Goal: Communication & Community: Answer question/provide support

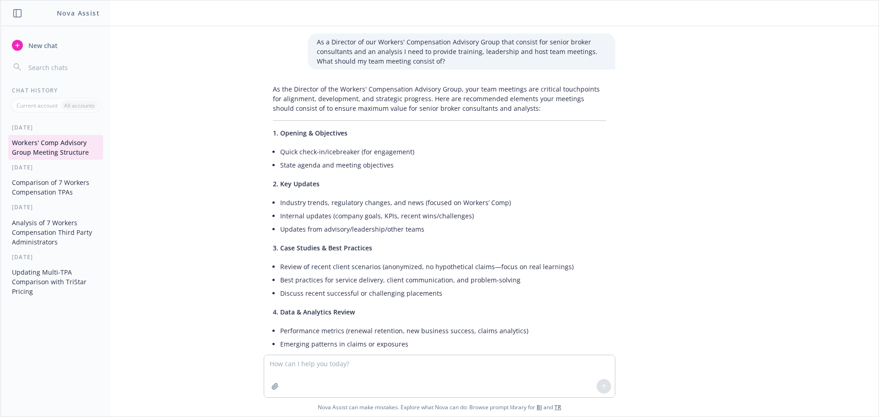
scroll to position [1521, 0]
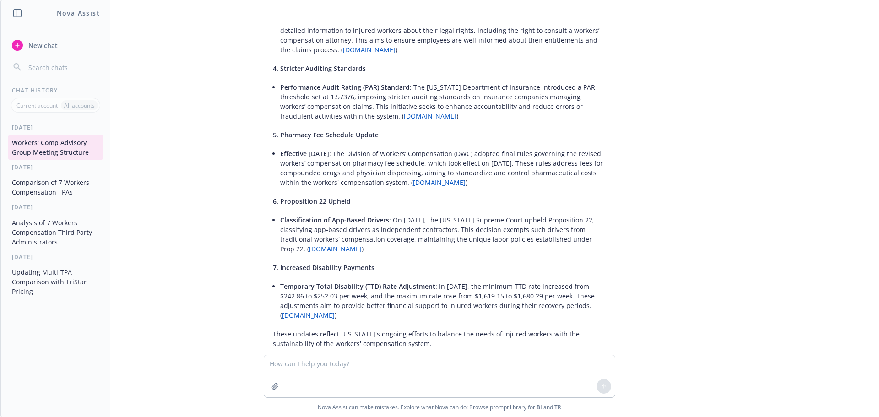
click at [38, 187] on button "Comparison of 7 Workers Compensation TPAs" at bounding box center [55, 187] width 95 height 25
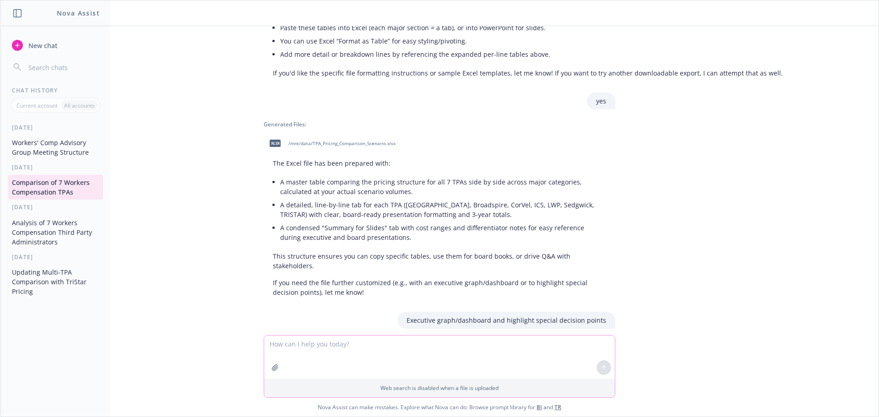
scroll to position [15680, 0]
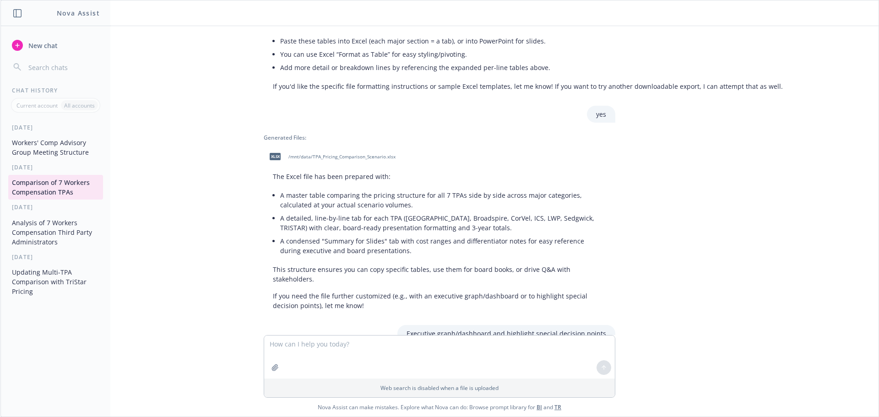
click at [55, 145] on button "Workers' Comp Advisory Group Meeting Structure" at bounding box center [55, 147] width 95 height 25
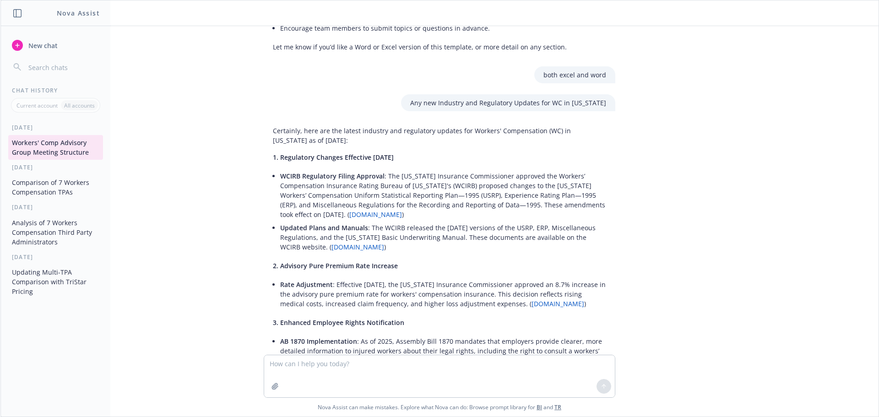
scroll to position [1293, 0]
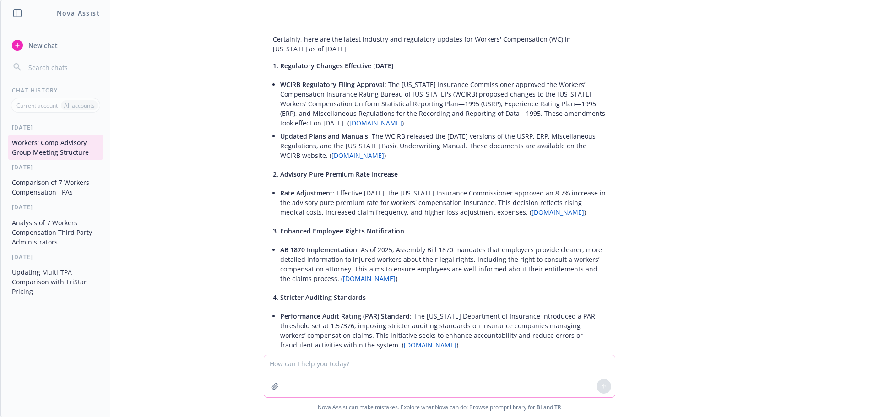
click at [292, 375] on textarea at bounding box center [439, 376] width 351 height 42
paste textarea "Hi @channel I forgot this was under [PERSON_NAME] zoom. If you have any questio…"
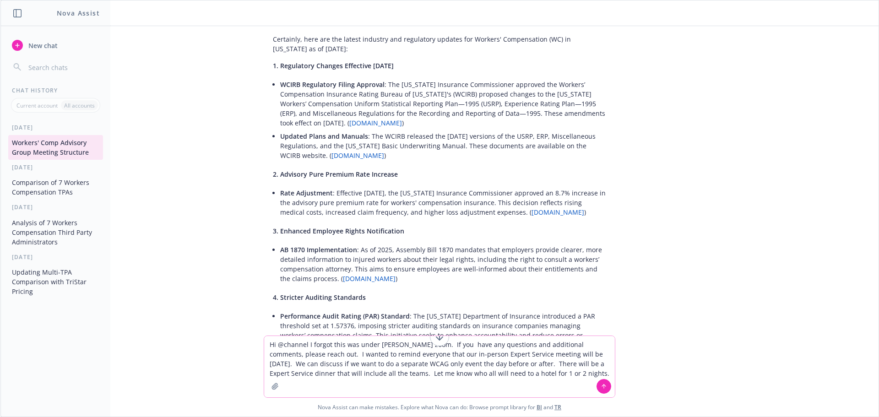
type textarea "Hi @channel I forgot this was under [PERSON_NAME] zoom. If you have any questio…"
click at [605, 383] on button at bounding box center [603, 386] width 15 height 15
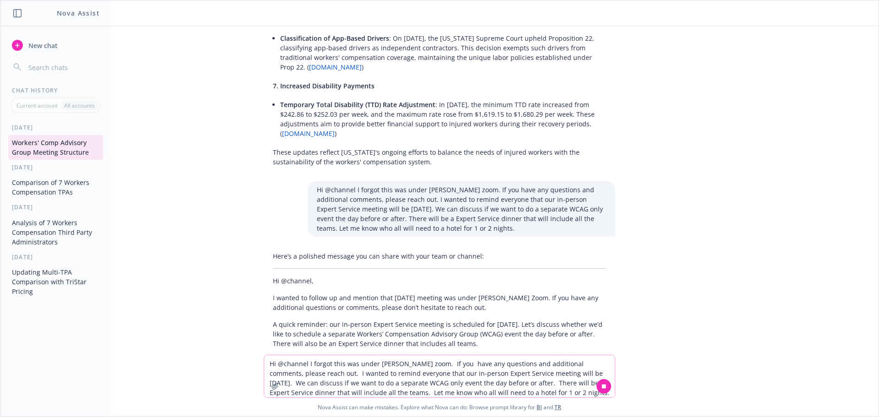
scroll to position [1737, 0]
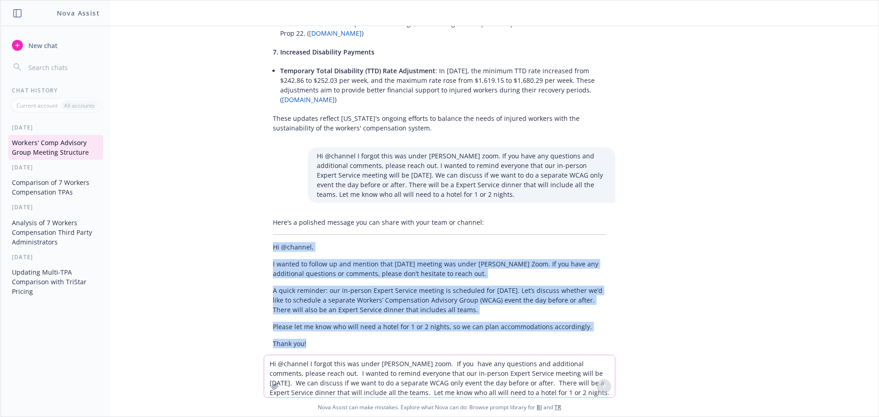
drag, startPoint x: 305, startPoint y: 325, endPoint x: 265, endPoint y: 230, distance: 104.0
click at [265, 230] on div "Here’s a polished message you can share with your team or channel: Hi @channel,…" at bounding box center [440, 283] width 352 height 138
copy div "Hi @channel, I wanted to follow up and mention that [DATE] meeting was under [P…"
